Goal: Consume media (video, audio): Consume media (video, audio)

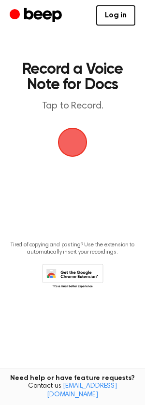
click at [77, 139] on span "button" at bounding box center [72, 142] width 27 height 27
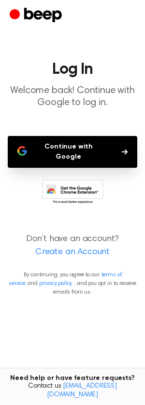
click at [61, 140] on button "Continue with Google" at bounding box center [72, 152] width 129 height 32
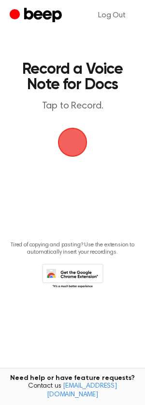
click at [81, 140] on span "button" at bounding box center [72, 142] width 27 height 27
click at [68, 146] on span "button" at bounding box center [72, 142] width 27 height 27
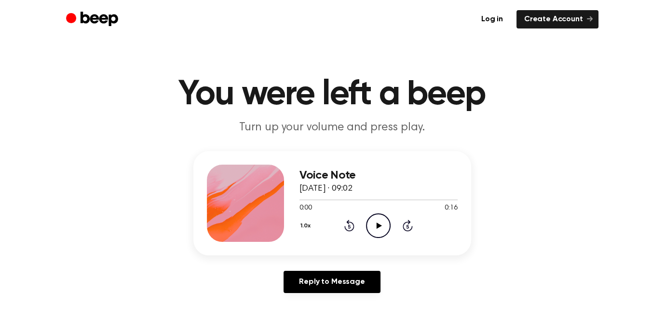
click at [376, 224] on icon "Play Audio" at bounding box center [378, 225] width 25 height 25
click at [376, 224] on icon at bounding box center [378, 225] width 4 height 6
click at [377, 222] on icon "Play Audio" at bounding box center [378, 225] width 25 height 25
click at [378, 222] on icon "Pause Audio" at bounding box center [378, 225] width 25 height 25
